Goal: Task Accomplishment & Management: Manage account settings

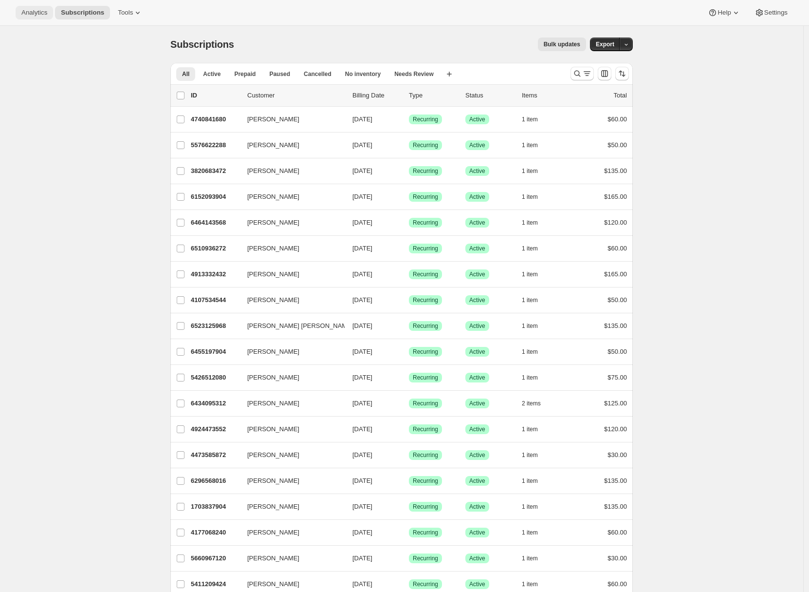
click at [34, 17] on button "Analytics" at bounding box center [34, 13] width 37 height 14
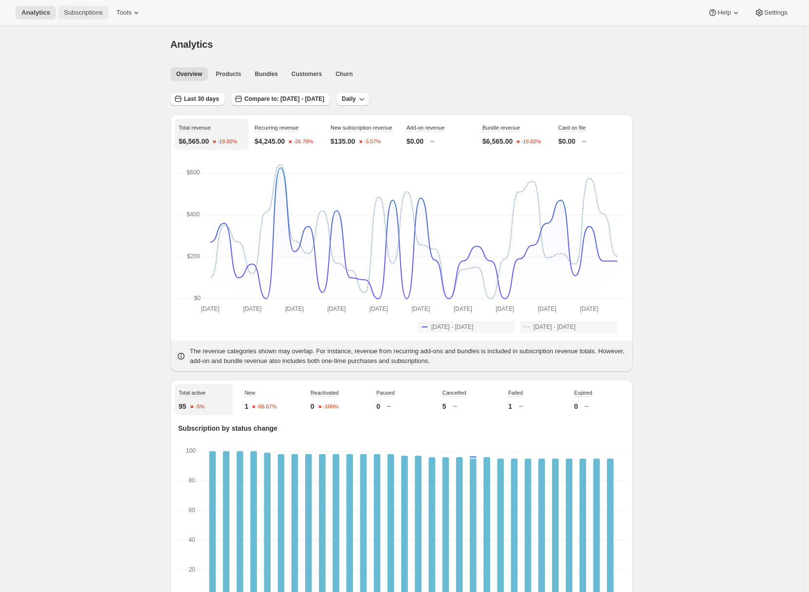
click at [85, 16] on span "Subscriptions" at bounding box center [83, 13] width 39 height 8
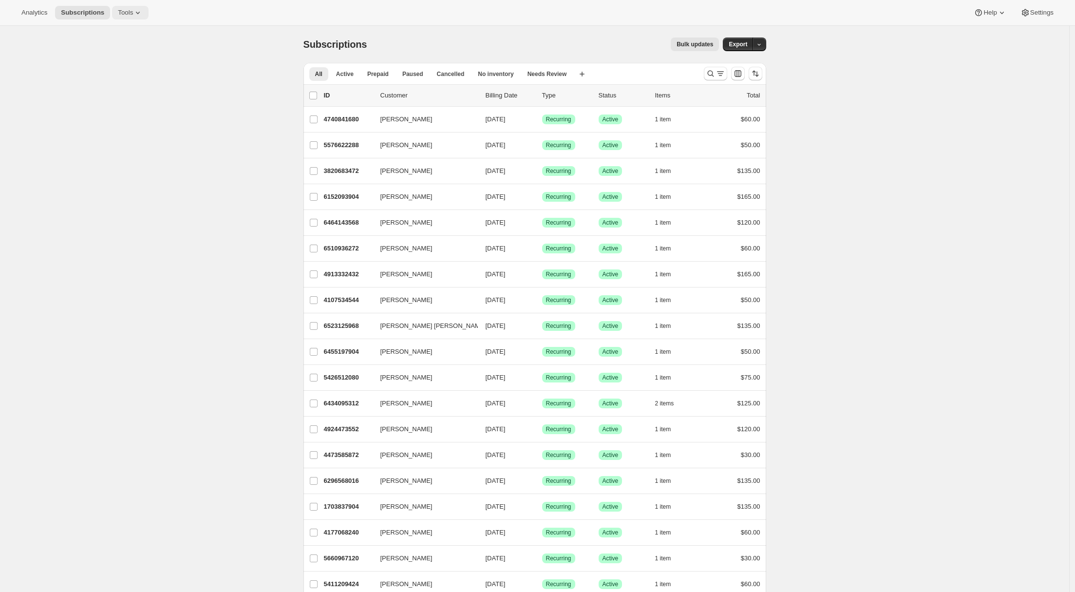
click at [140, 7] on button "Tools" at bounding box center [130, 13] width 37 height 14
click at [114, 68] on span "Bundles" at bounding box center [104, 65] width 23 height 7
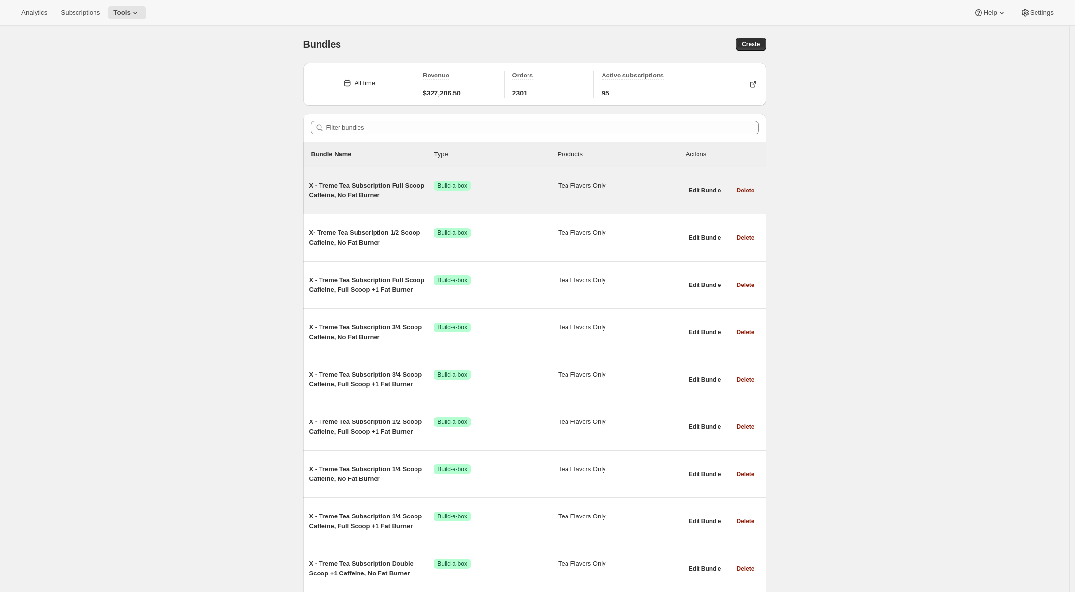
click at [349, 194] on span "X - Treme Tea Subscription Full Scoop Caffeine, No Fat Burner" at bounding box center [371, 190] width 125 height 19
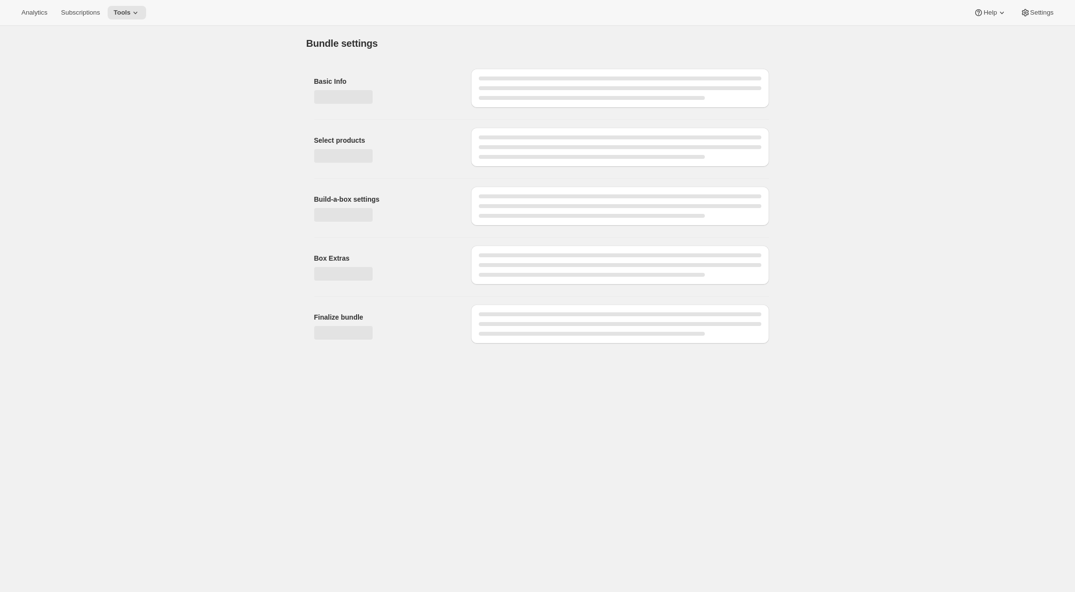
type input "X - Treme Tea Subscription Full Scoop Caffeine, No Fat Burner"
type input "X - Treme Tea Subscription"
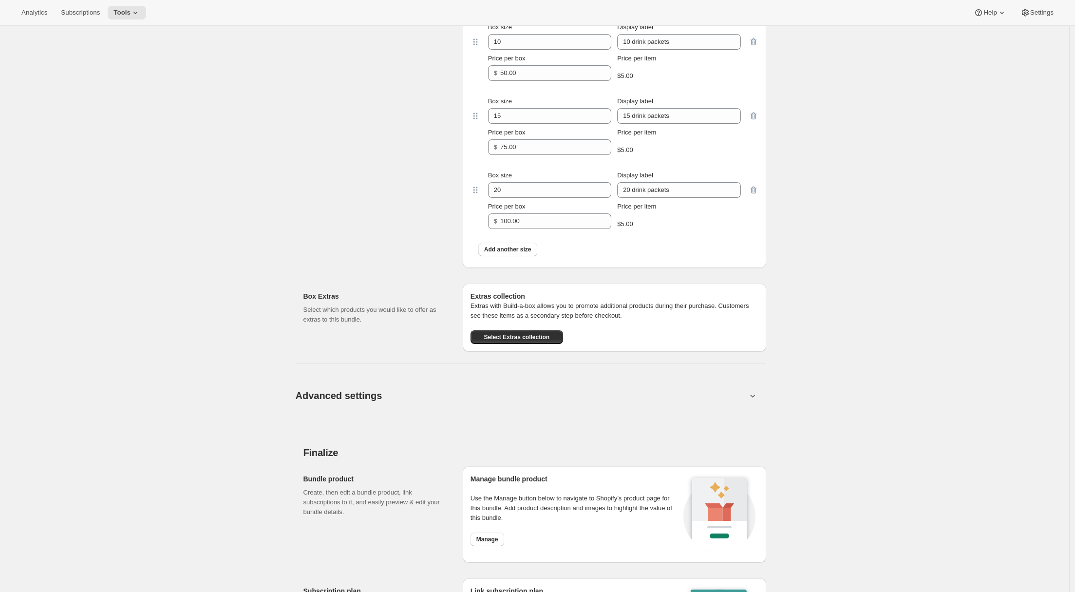
scroll to position [674, 0]
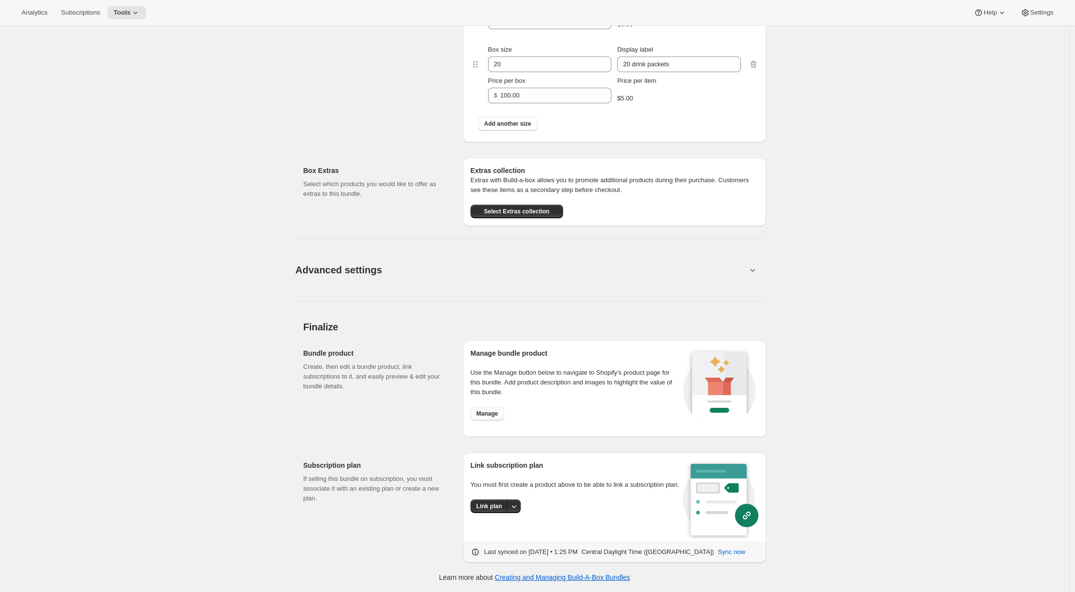
click at [490, 414] on span "Manage" at bounding box center [487, 413] width 22 height 8
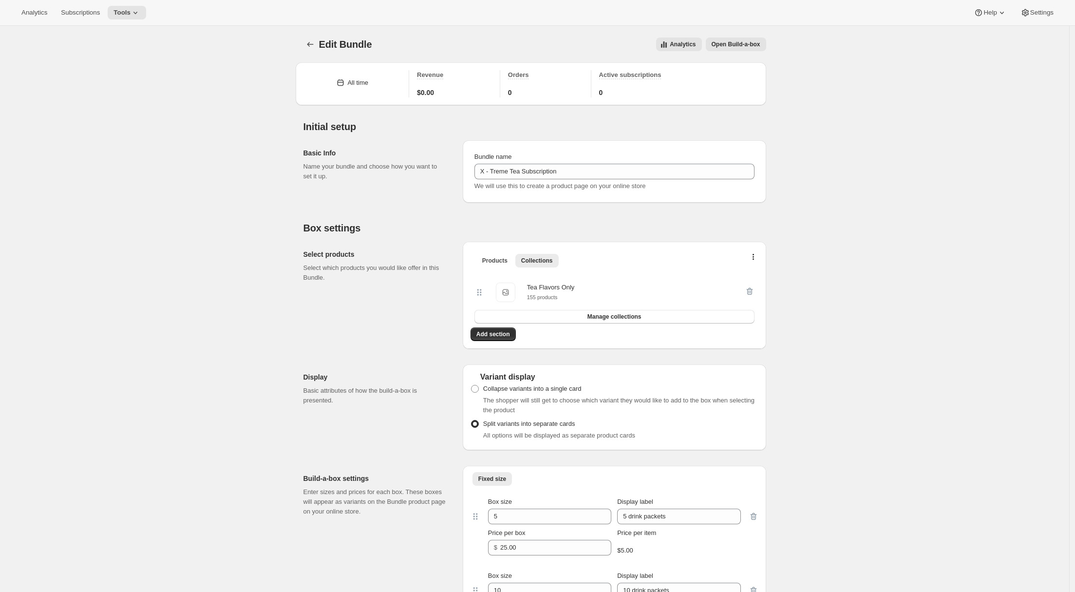
click at [728, 46] on span "Open Build-a-box" at bounding box center [735, 44] width 49 height 8
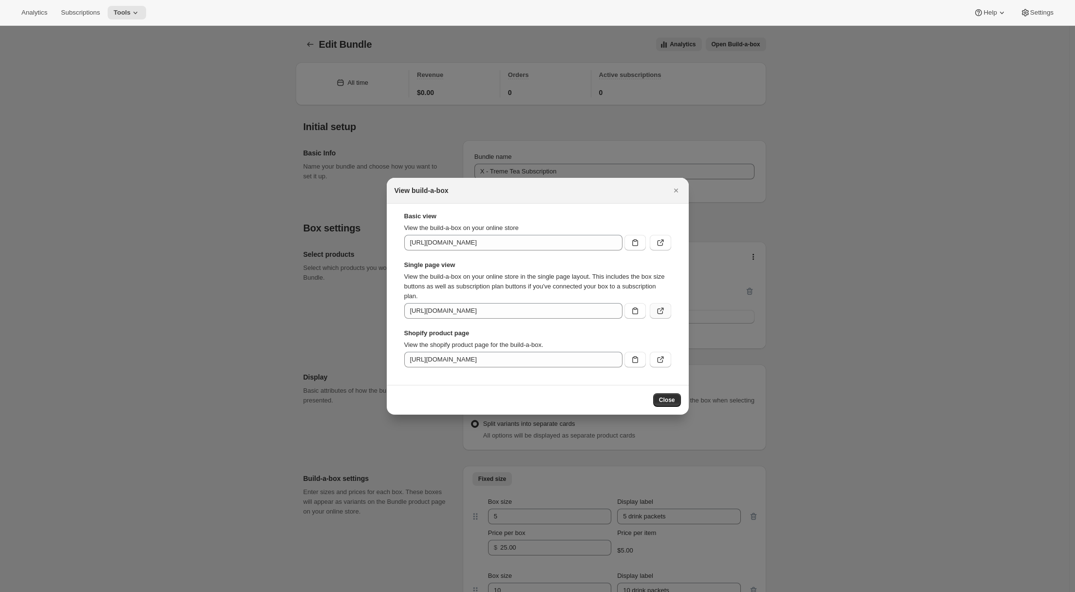
click at [662, 310] on icon ":r2q:" at bounding box center [660, 311] width 10 height 10
click at [673, 186] on icon "Close" at bounding box center [676, 191] width 10 height 10
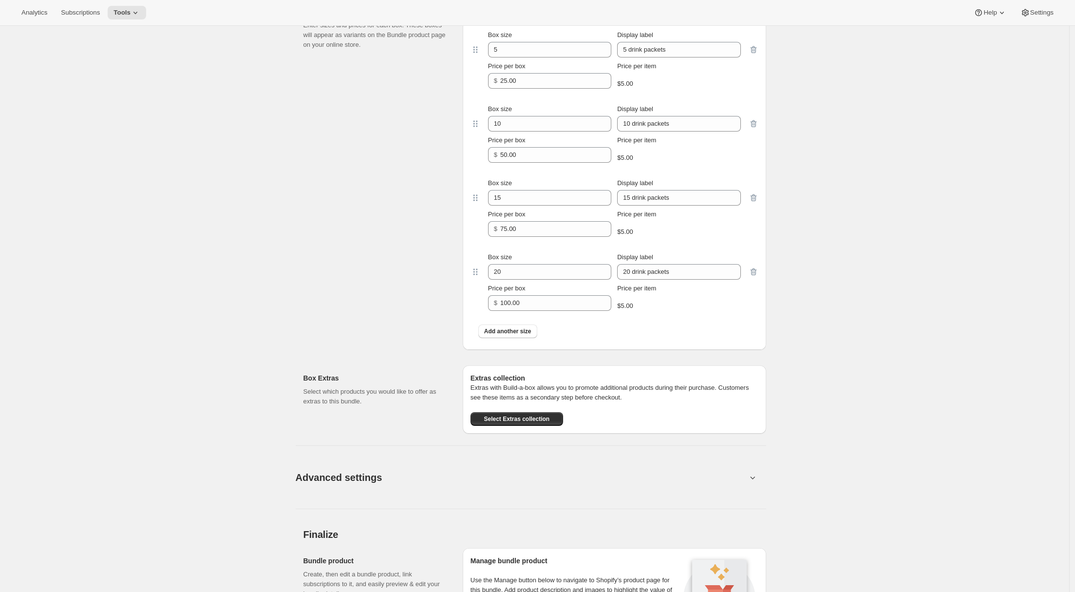
scroll to position [674, 0]
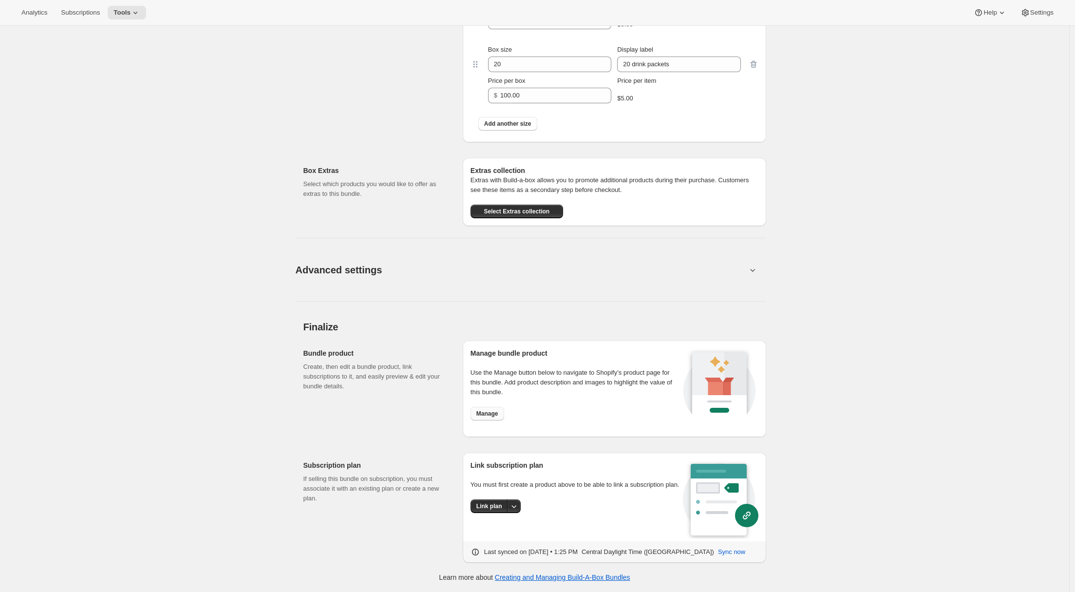
click at [498, 415] on span "Manage" at bounding box center [487, 413] width 22 height 8
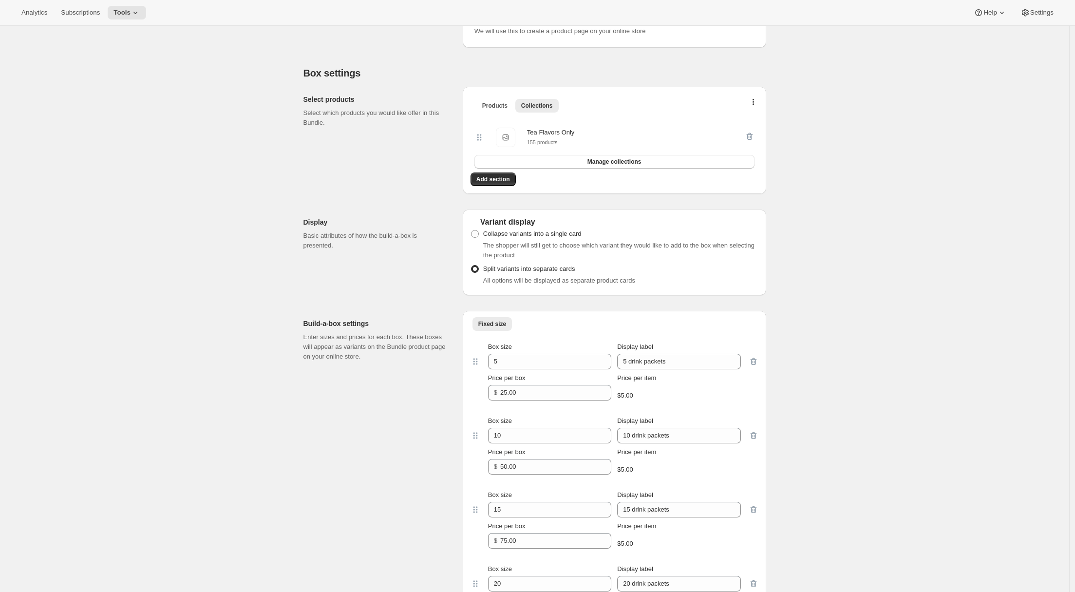
scroll to position [0, 0]
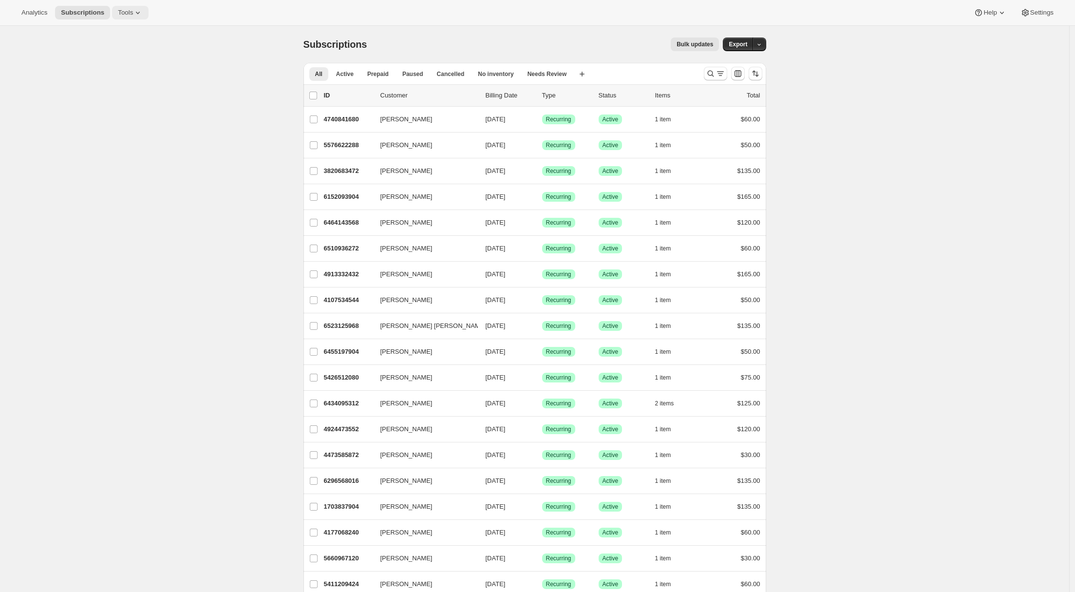
click at [133, 16] on span "Tools" at bounding box center [125, 13] width 15 height 8
click at [111, 95] on span "Campaign links" at bounding box center [114, 98] width 43 height 7
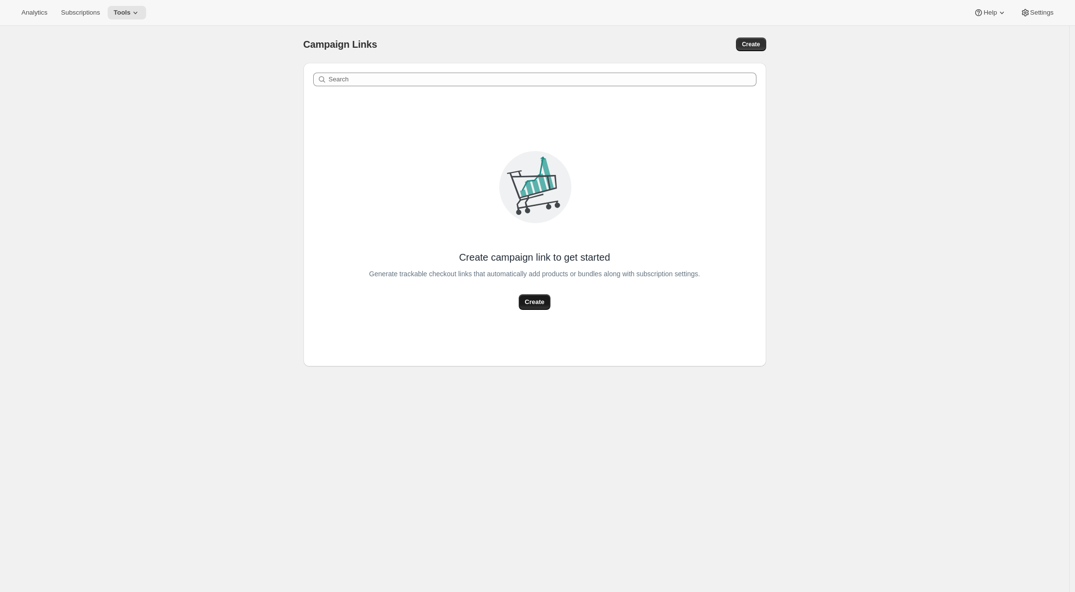
click at [544, 301] on span "Create" at bounding box center [533, 302] width 19 height 10
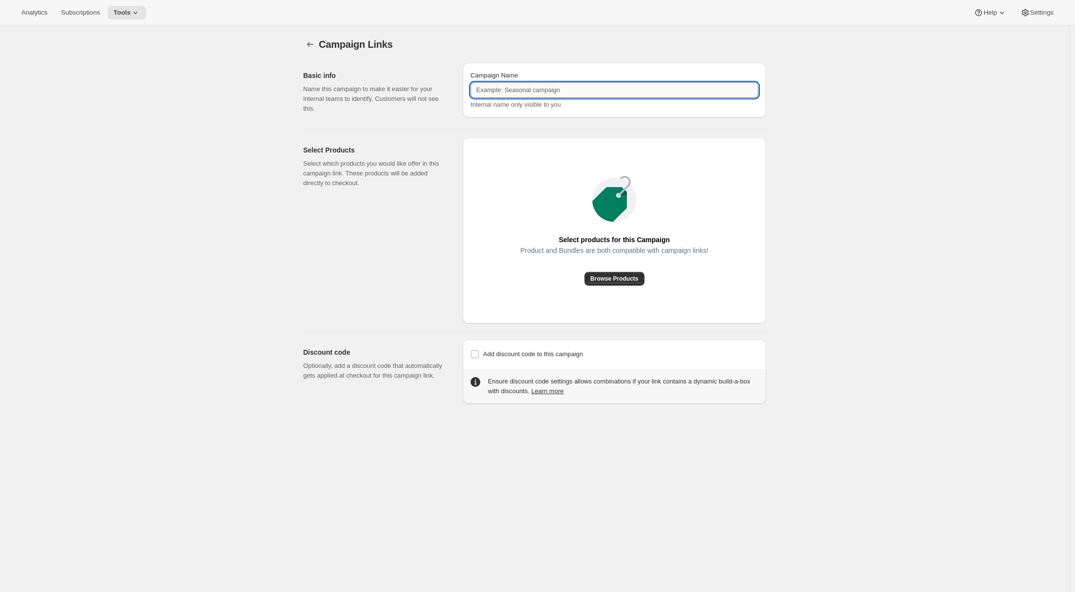
click at [513, 87] on input "Campaign Name" at bounding box center [614, 90] width 288 height 16
type input "Test"
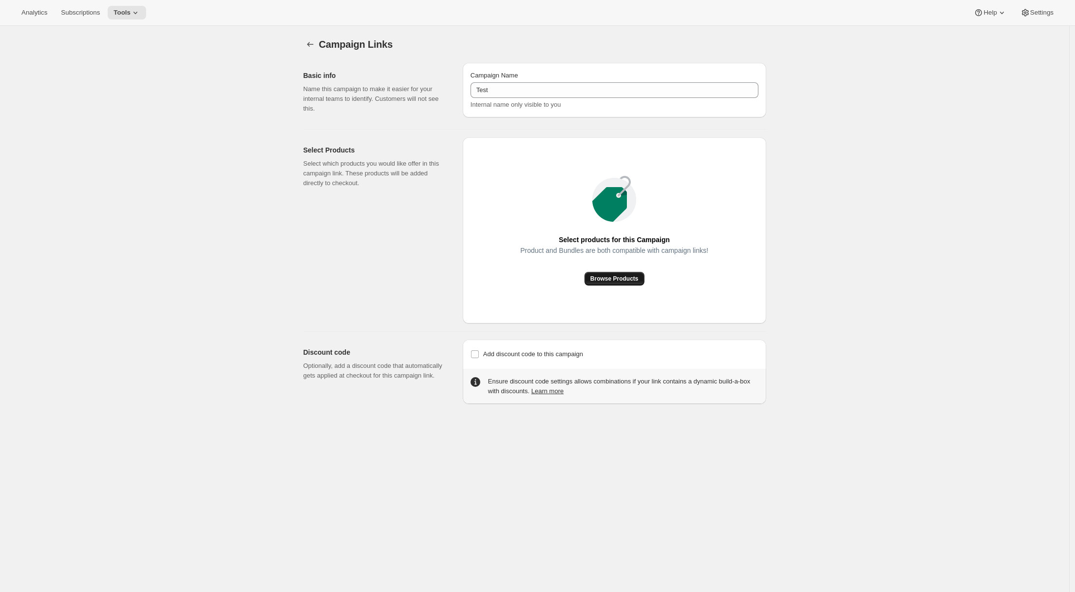
click at [607, 280] on span "Browse Products" at bounding box center [614, 279] width 48 height 8
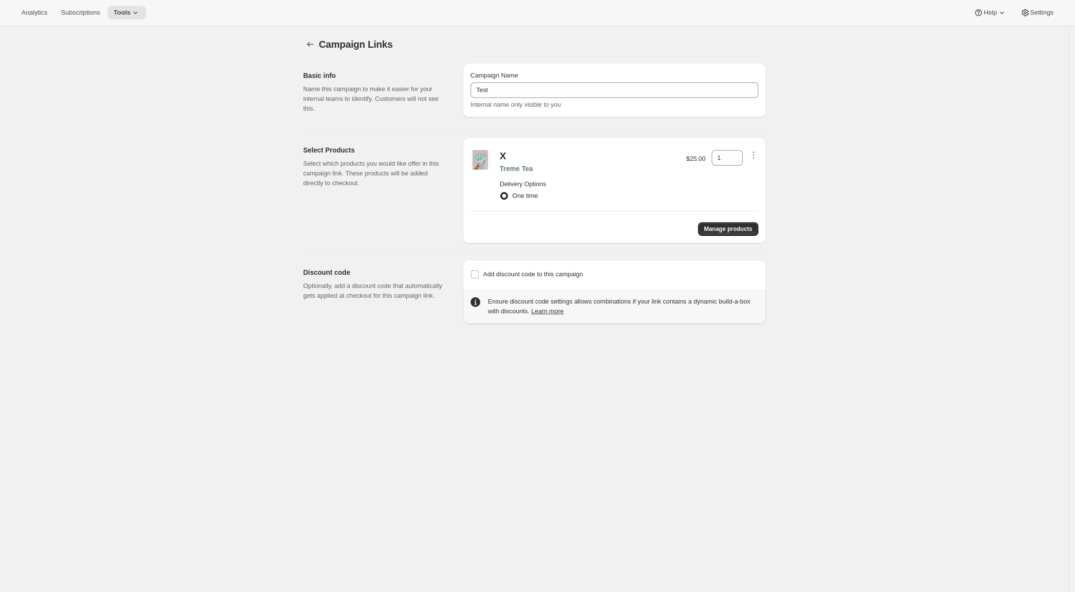
radio input "false"
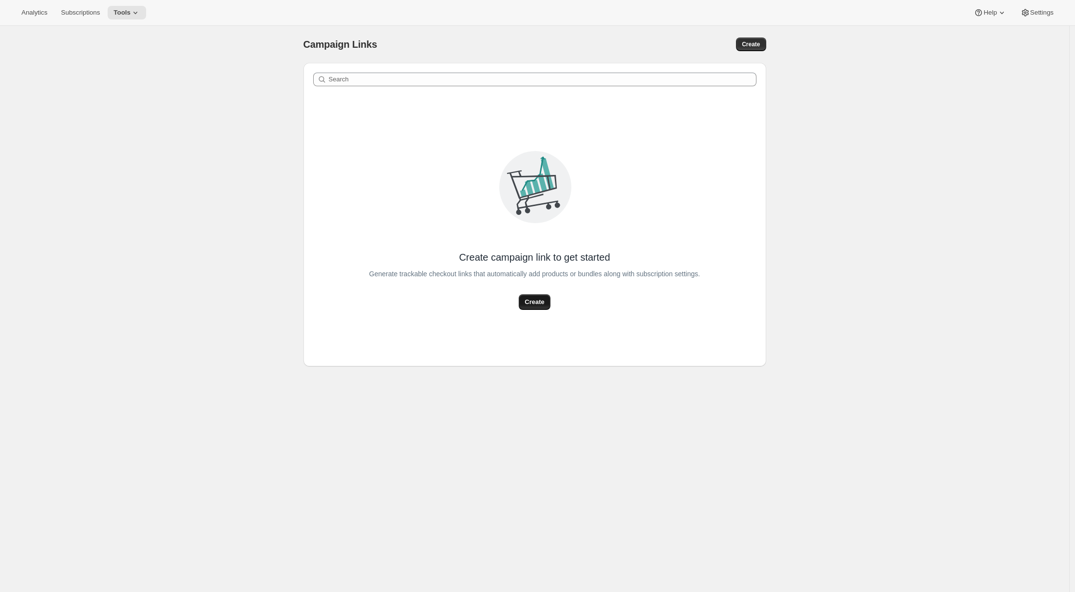
click at [542, 307] on button "Create" at bounding box center [534, 302] width 31 height 16
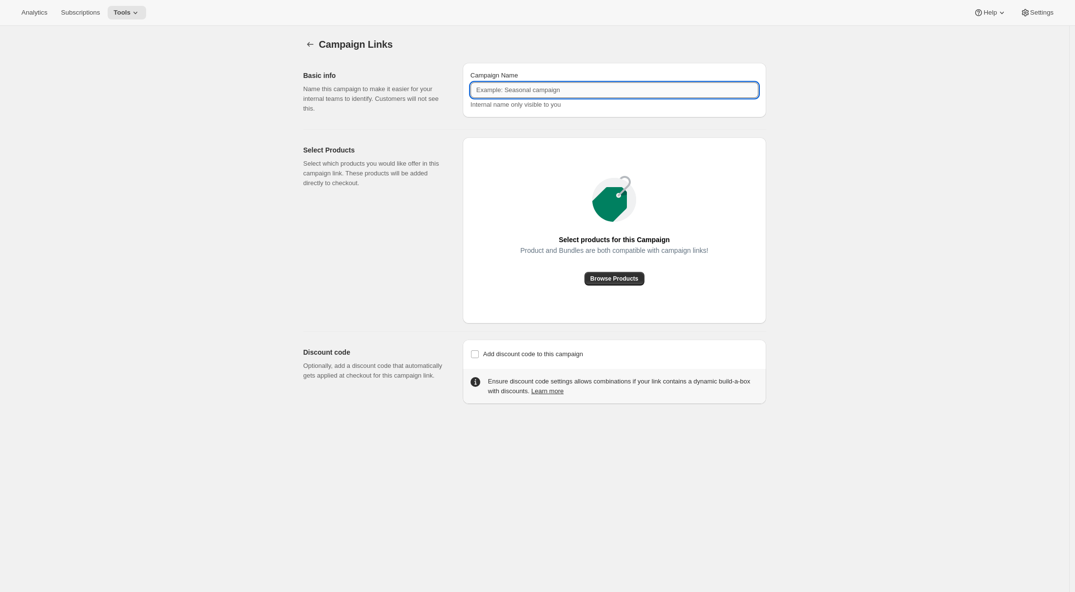
click at [504, 91] on input "Campaign Name" at bounding box center [614, 90] width 288 height 16
type input "Test"
click at [614, 278] on span "Browse Products" at bounding box center [614, 279] width 48 height 8
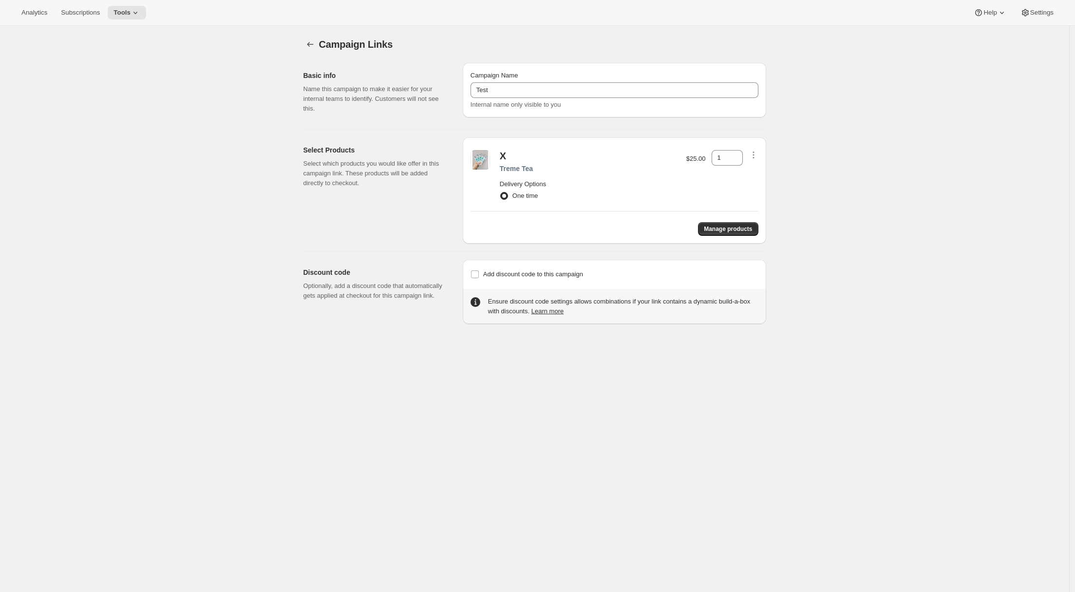
click at [612, 495] on div "Campaign Links. This page is ready Campaign Links Basic info Name this campaign…" at bounding box center [534, 322] width 1069 height 592
radio input "false"
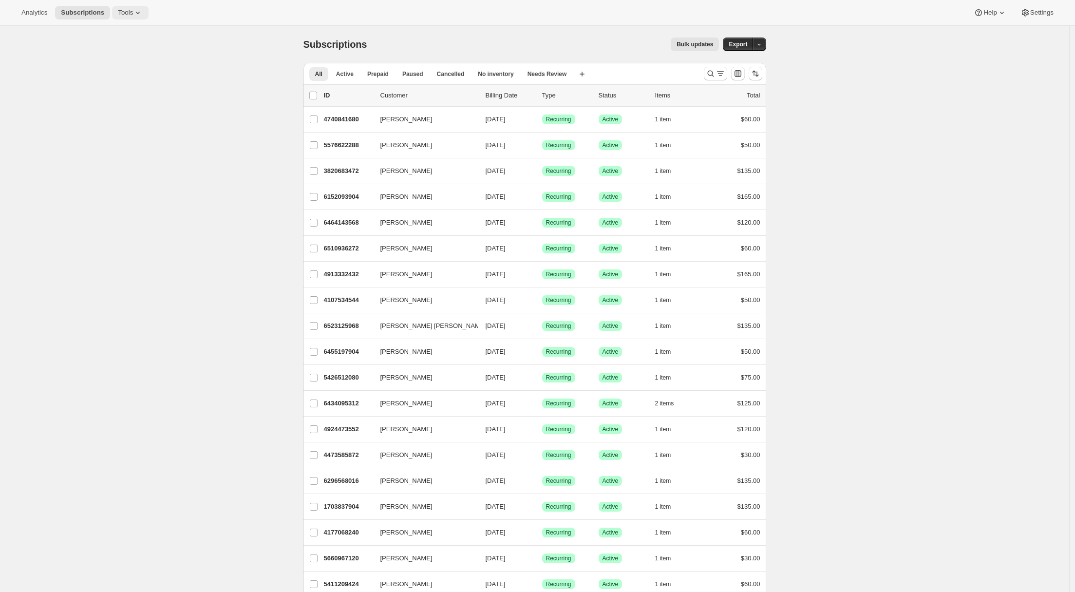
click at [143, 17] on icon at bounding box center [138, 13] width 10 height 10
click at [132, 70] on span "Bundles" at bounding box center [136, 66] width 86 height 10
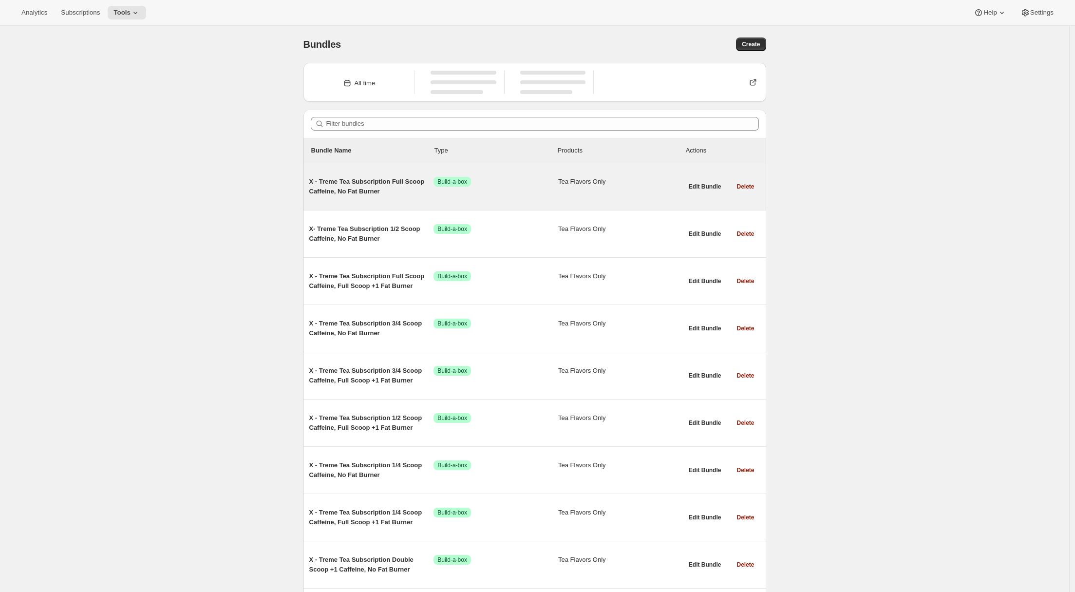
click at [352, 192] on span "X - Treme Tea Subscription Full Scoop Caffeine, No Fat Burner" at bounding box center [371, 186] width 125 height 19
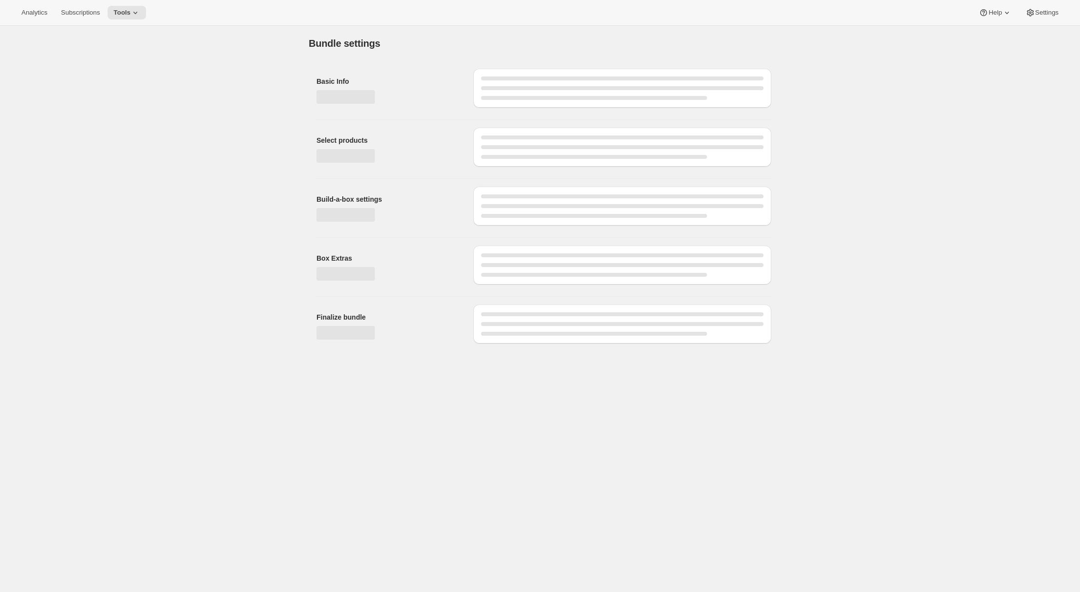
type input "X - Treme Tea Subscription Full Scoop Caffeine, No Fat Burner"
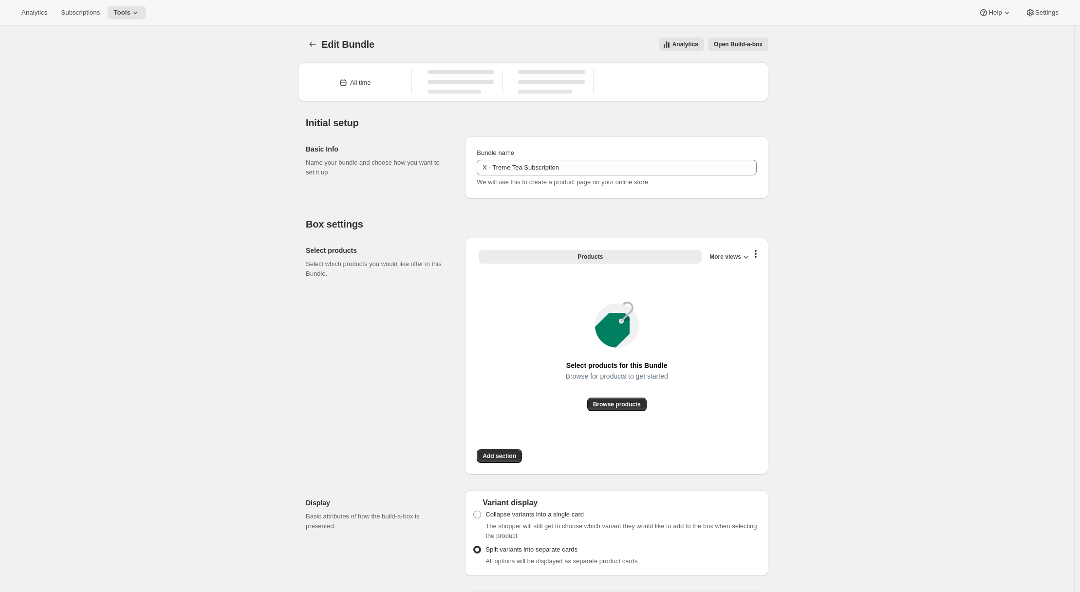
type input "X - Treme Tea Subscription"
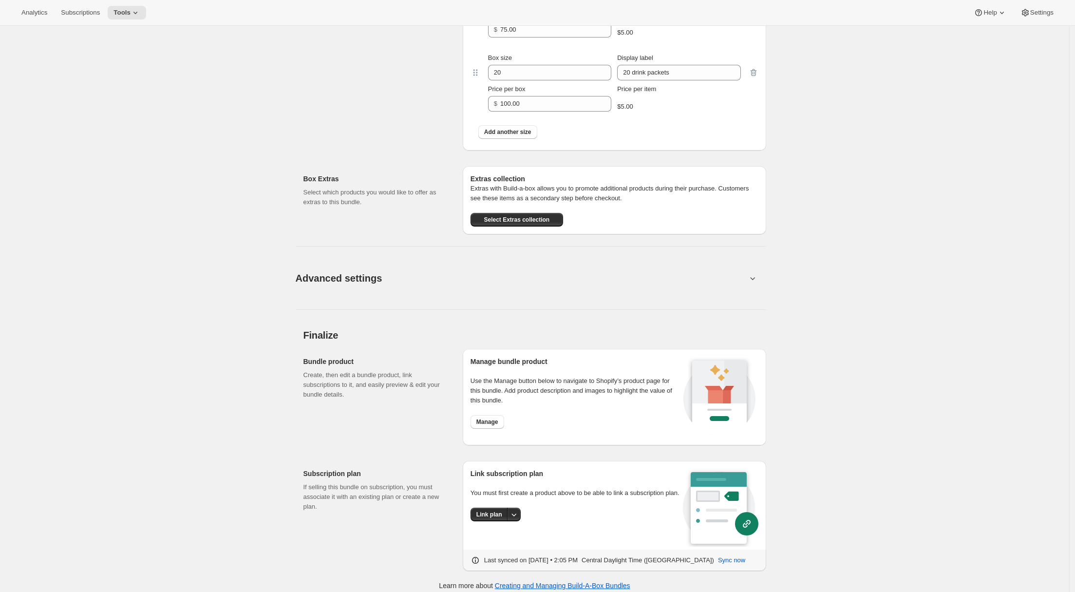
scroll to position [674, 0]
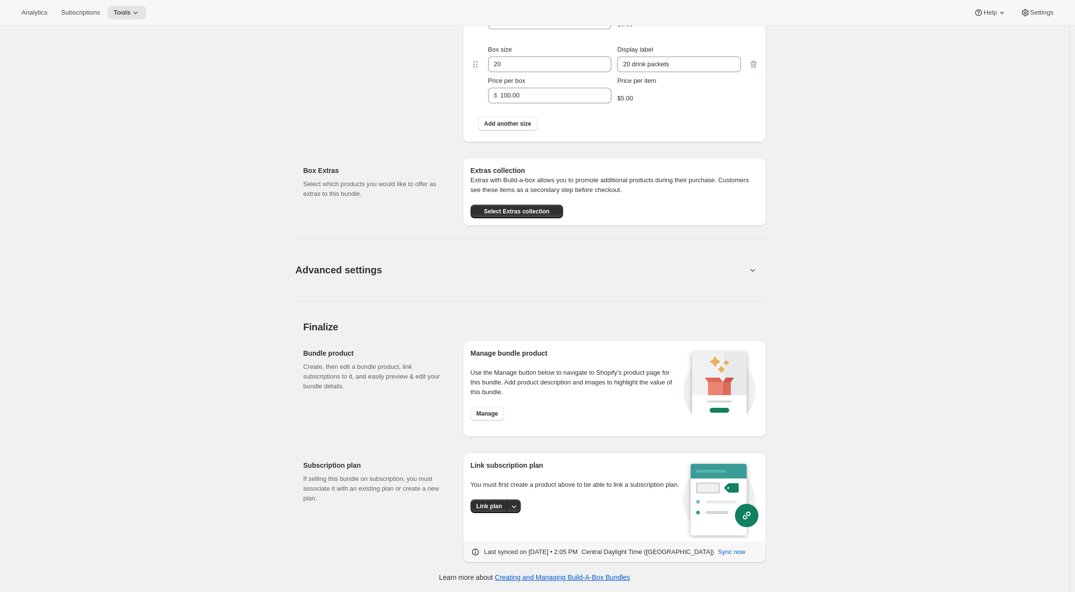
click at [484, 425] on div "Manage bundle product Use the Manage button below to navigate to Shopify’s prod…" at bounding box center [575, 388] width 210 height 81
click at [484, 417] on span "Manage" at bounding box center [487, 413] width 22 height 8
